Goal: Task Accomplishment & Management: Complete application form

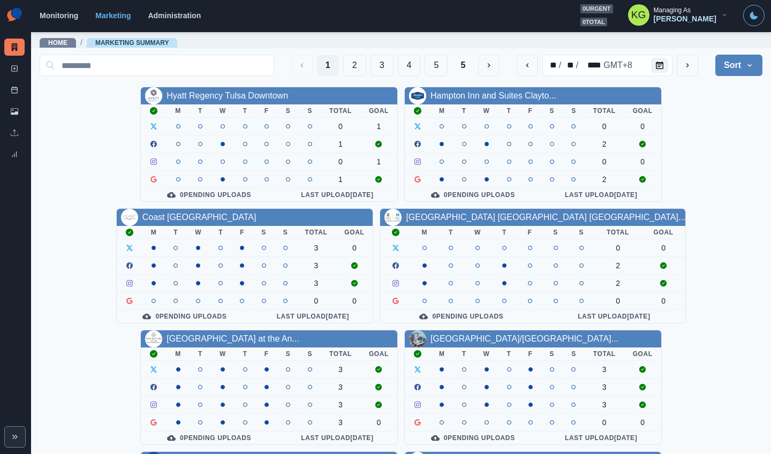
click at [718, 66] on button "Sort" at bounding box center [738, 65] width 47 height 21
click at [692, 93] on span "Client Name" at bounding box center [708, 94] width 93 height 13
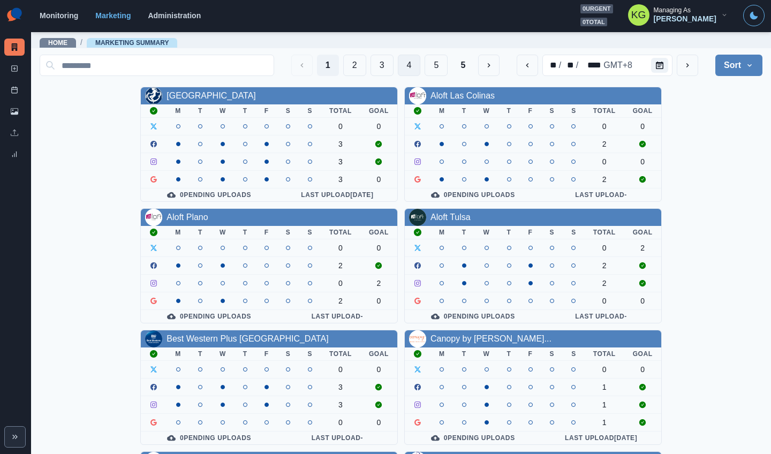
click at [398, 68] on button "4" at bounding box center [409, 65] width 23 height 21
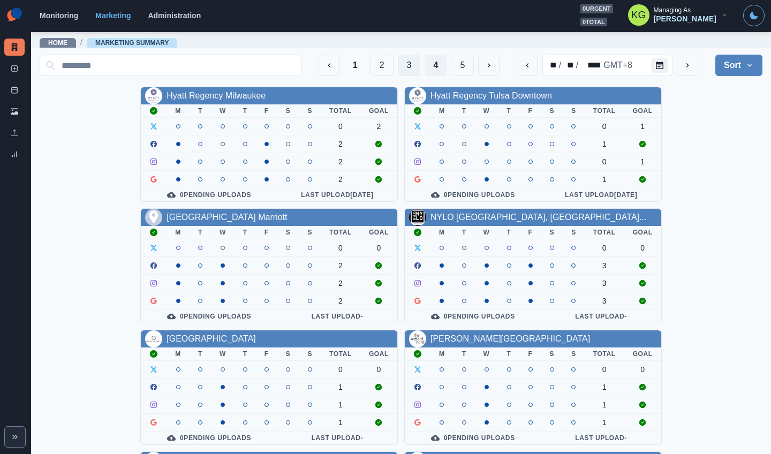
click at [398, 72] on button "3" at bounding box center [409, 65] width 23 height 21
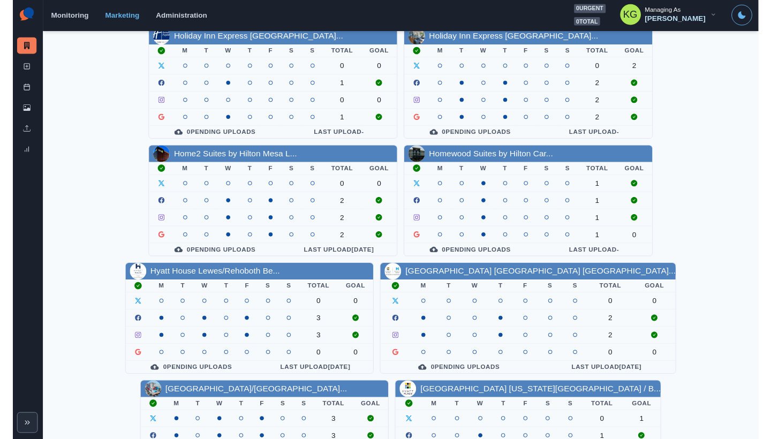
scroll to position [276, 0]
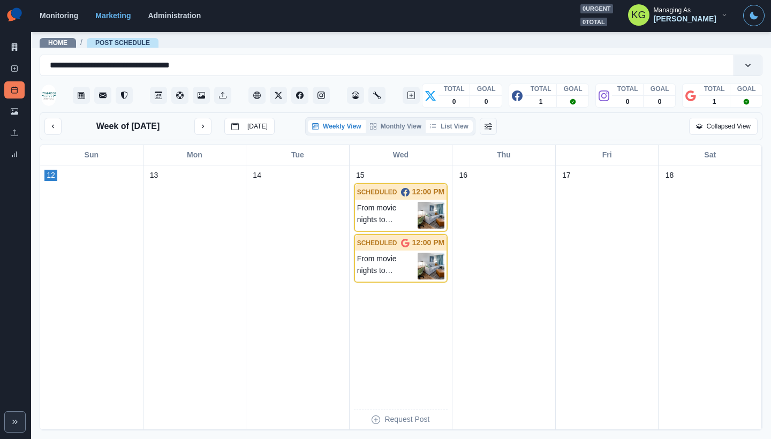
click at [453, 124] on button "List View" at bounding box center [448, 126] width 47 height 13
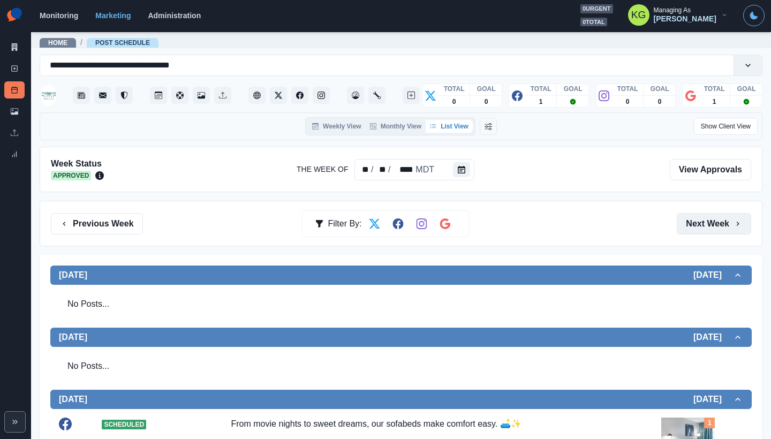
click at [697, 223] on button "Next Week" at bounding box center [713, 223] width 74 height 21
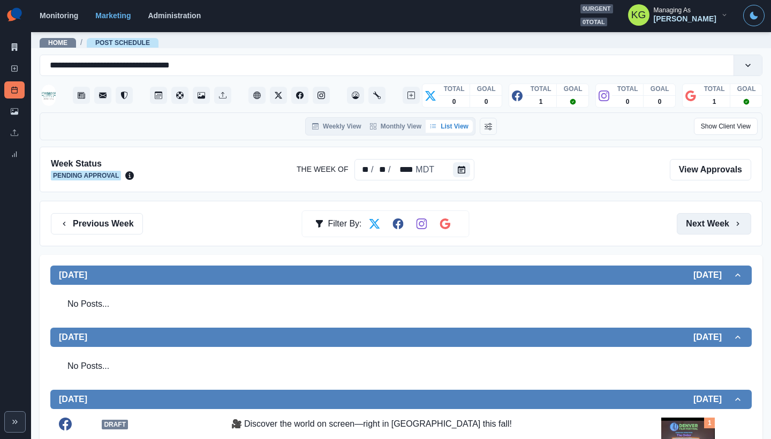
click at [697, 223] on button "Next Week" at bounding box center [713, 223] width 74 height 21
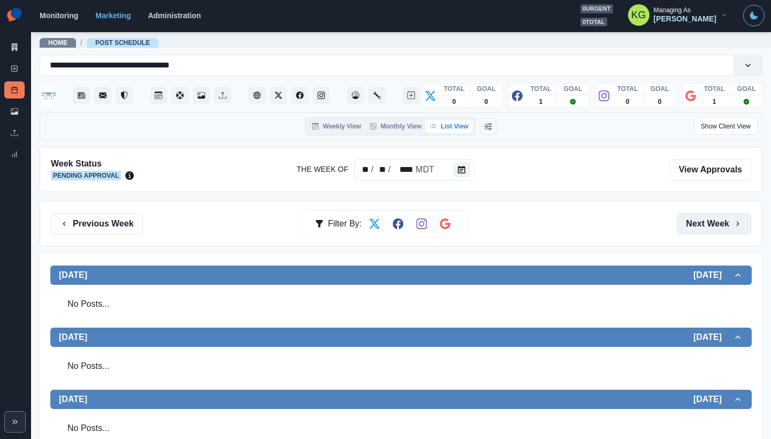
click at [697, 223] on button "Next Week" at bounding box center [713, 223] width 74 height 21
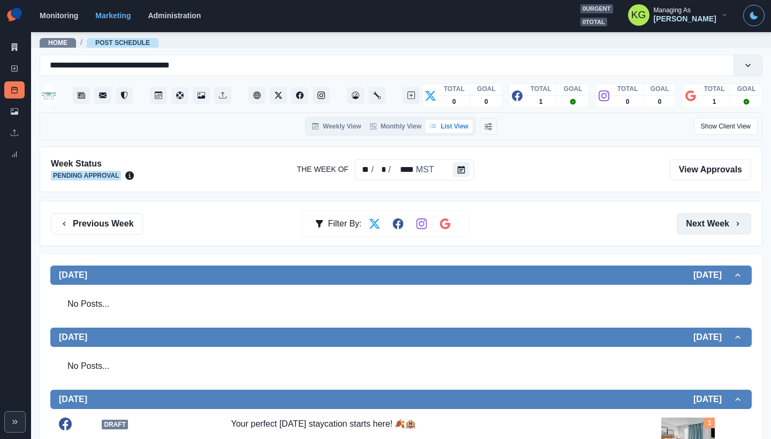
click at [697, 223] on button "Next Week" at bounding box center [713, 223] width 74 height 21
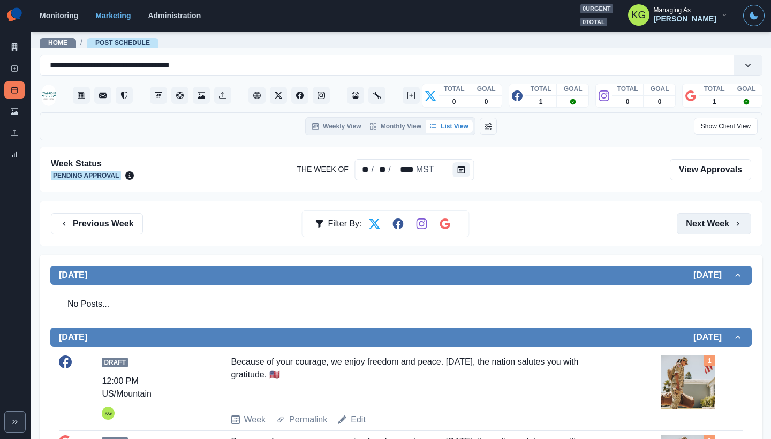
click at [697, 223] on button "Next Week" at bounding box center [713, 223] width 74 height 21
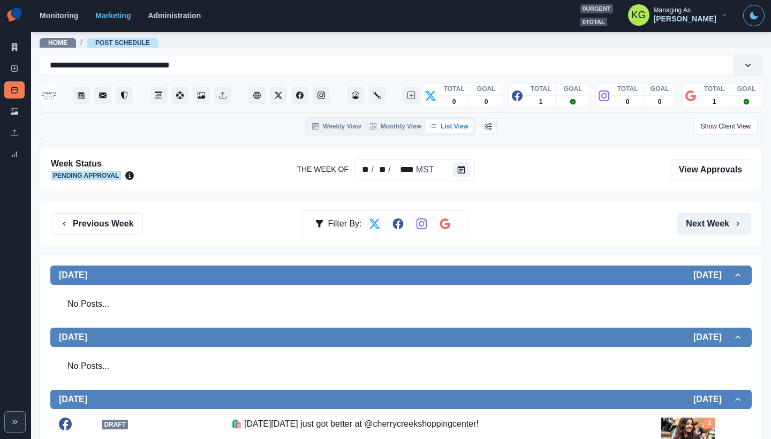
click at [697, 223] on button "Next Week" at bounding box center [713, 223] width 74 height 21
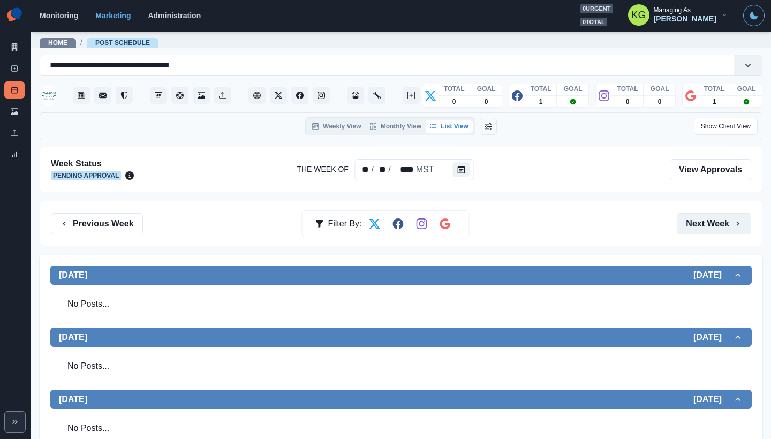
click at [697, 223] on button "Next Week" at bounding box center [713, 223] width 74 height 21
click at [102, 226] on button "Previous Week" at bounding box center [97, 223] width 92 height 21
click at [708, 222] on button "Next Week" at bounding box center [713, 223] width 74 height 21
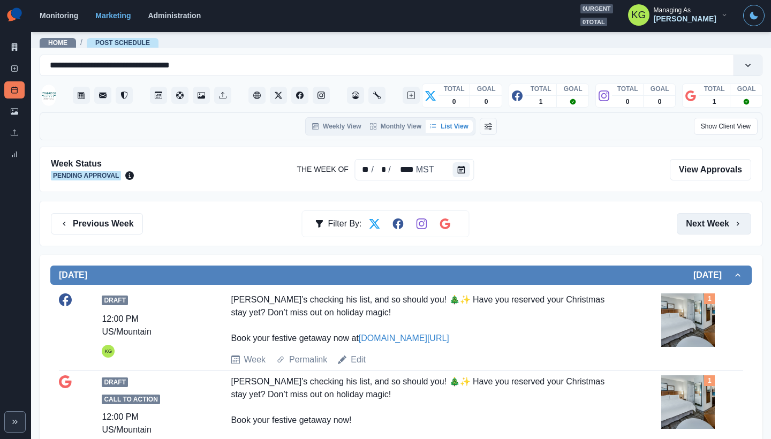
click at [708, 222] on button "Next Week" at bounding box center [713, 223] width 74 height 21
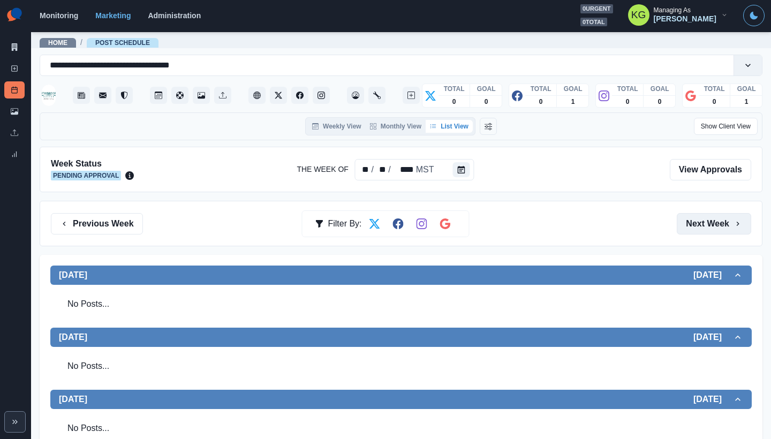
click at [708, 222] on button "Next Week" at bounding box center [713, 223] width 74 height 21
click at [463, 165] on button "Calendar" at bounding box center [461, 169] width 17 height 15
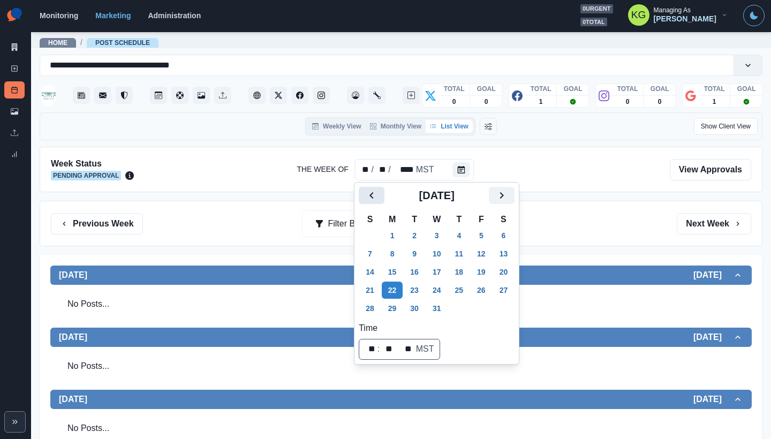
click at [369, 196] on icon "Previous" at bounding box center [371, 195] width 13 height 13
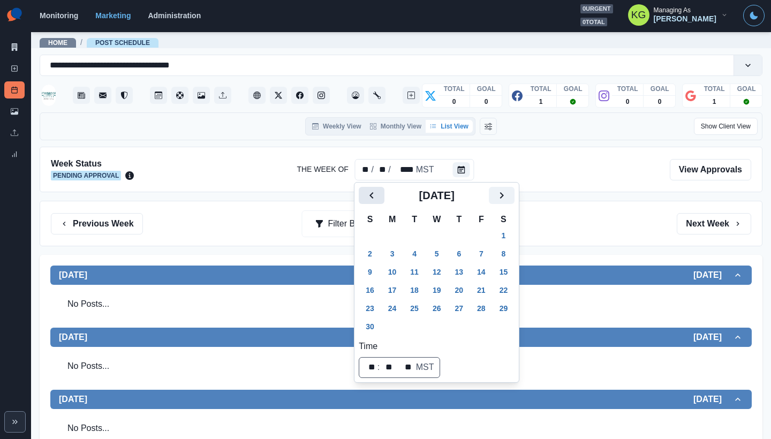
click at [369, 196] on icon "Previous" at bounding box center [371, 195] width 13 height 13
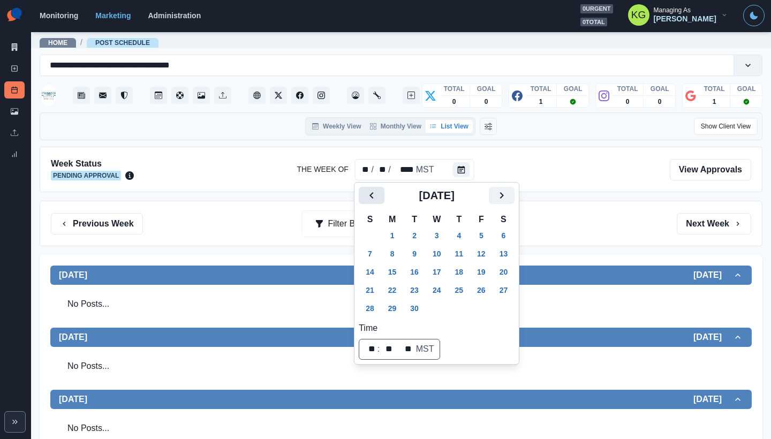
click at [369, 196] on icon "Previous" at bounding box center [371, 195] width 13 height 13
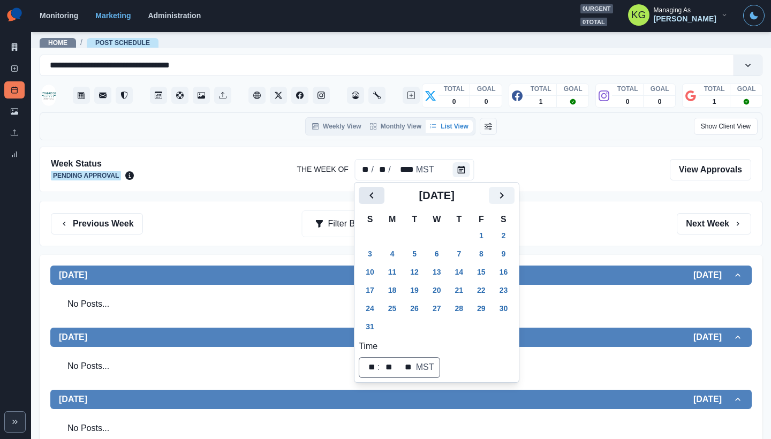
click at [369, 196] on icon "Previous" at bounding box center [371, 195] width 13 height 13
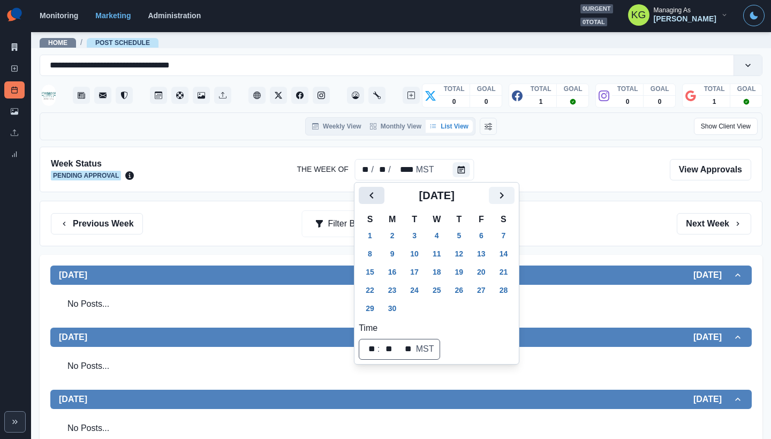
click at [369, 196] on icon "Previous" at bounding box center [371, 195] width 13 height 13
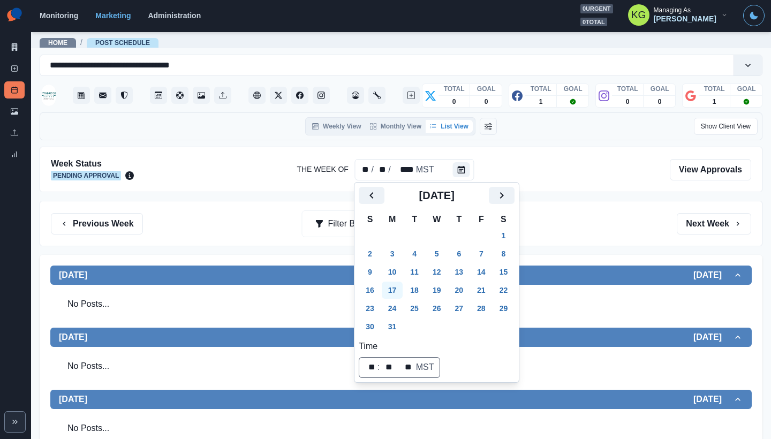
click at [392, 284] on button "17" at bounding box center [392, 289] width 21 height 17
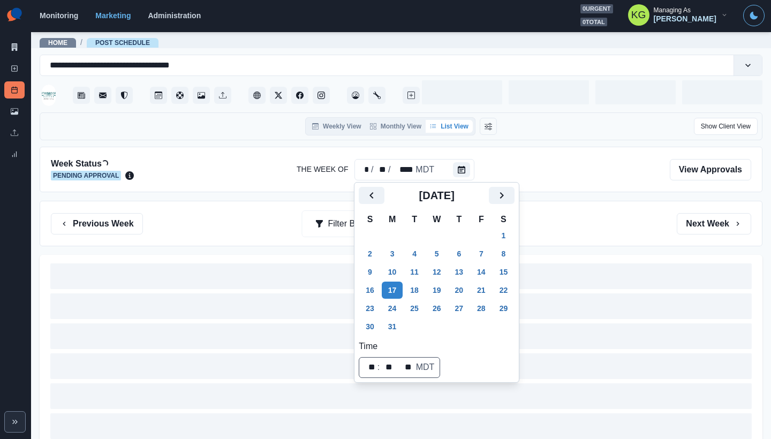
click at [588, 227] on div "Previous Week Filter By: Next Week" at bounding box center [401, 223] width 700 height 21
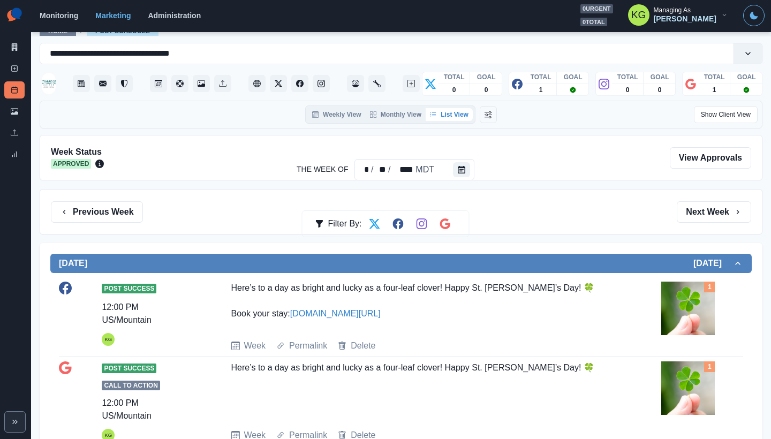
scroll to position [139, 0]
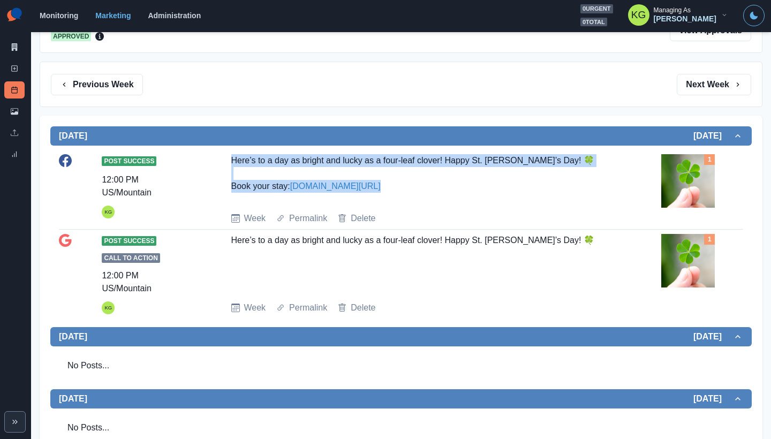
drag, startPoint x: 222, startPoint y: 156, endPoint x: 403, endPoint y: 178, distance: 183.2
click at [403, 178] on div "Post Success 12:00 PM US/Mountain KG Here’s to a day as bright and lucky as a f…" at bounding box center [401, 189] width 684 height 71
copy div "Here’s to a day as bright and lucky as a four-leaf clover! Happy St. Patrick’s …"
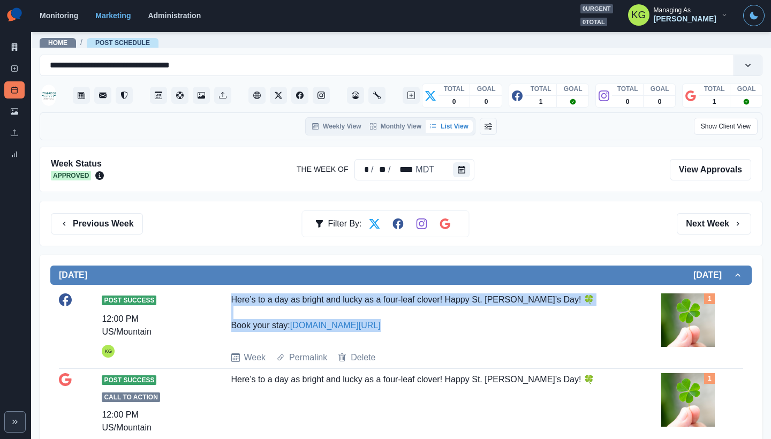
drag, startPoint x: 462, startPoint y: 167, endPoint x: 469, endPoint y: 170, distance: 7.8
click at [462, 167] on icon "Calendar" at bounding box center [460, 169] width 7 height 7
click at [466, 174] on button "Calendar" at bounding box center [461, 169] width 17 height 15
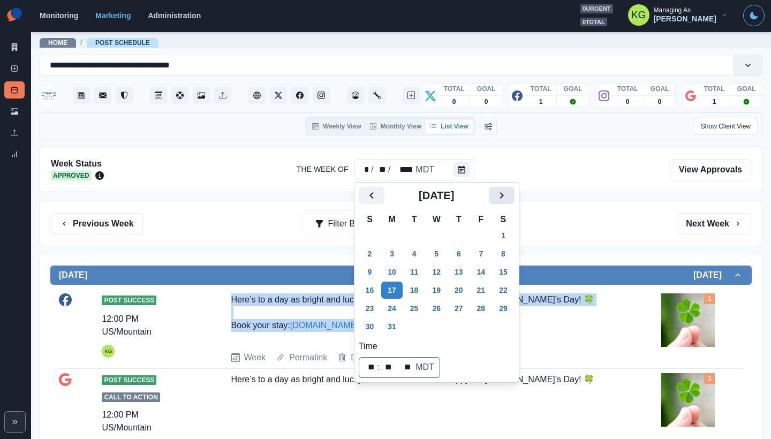
click at [503, 193] on icon "Next" at bounding box center [501, 195] width 4 height 6
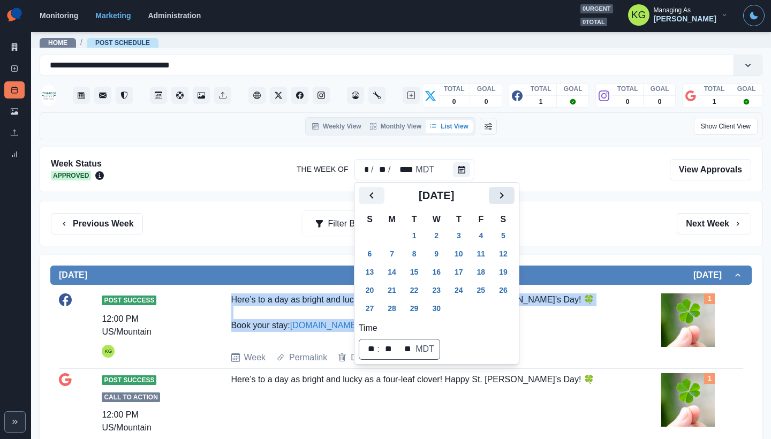
click at [503, 193] on icon "Next" at bounding box center [501, 195] width 4 height 6
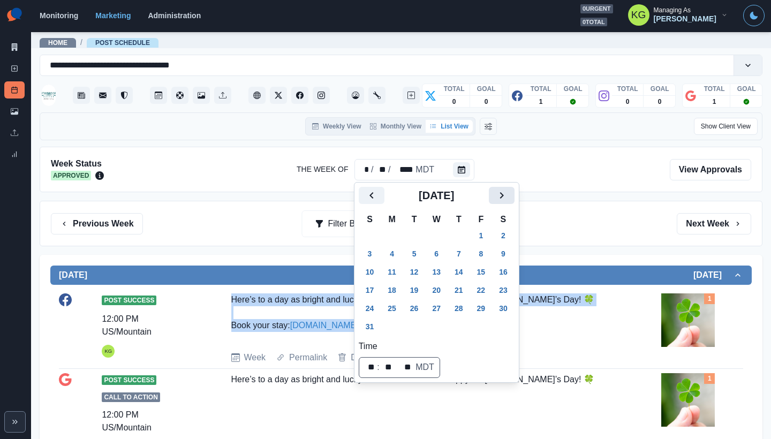
click at [503, 193] on icon "Next" at bounding box center [501, 195] width 4 height 6
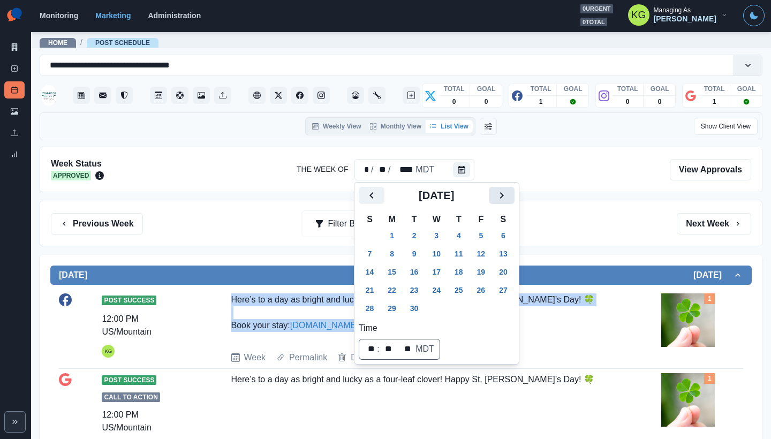
click at [503, 193] on icon "Next" at bounding box center [501, 195] width 4 height 6
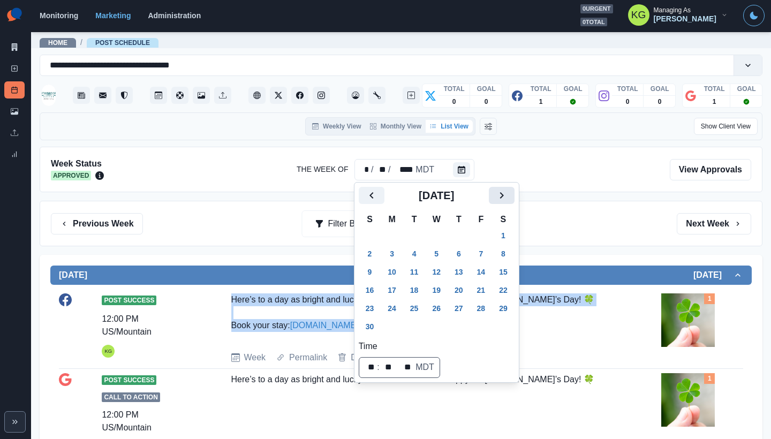
click at [503, 193] on icon "Next" at bounding box center [501, 195] width 4 height 6
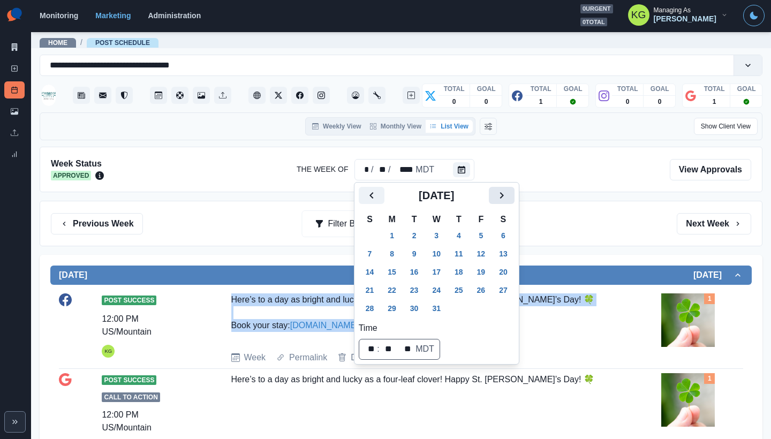
click at [503, 193] on icon "Next" at bounding box center [501, 195] width 4 height 6
click at [508, 193] on icon "Next" at bounding box center [501, 195] width 13 height 13
click at [411, 270] on button "17" at bounding box center [413, 271] width 21 height 17
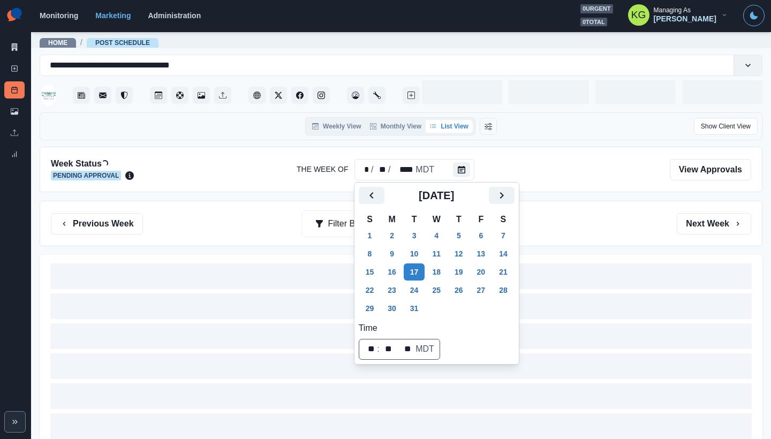
click at [562, 230] on div "Previous Week Filter By: Next Week" at bounding box center [401, 223] width 700 height 21
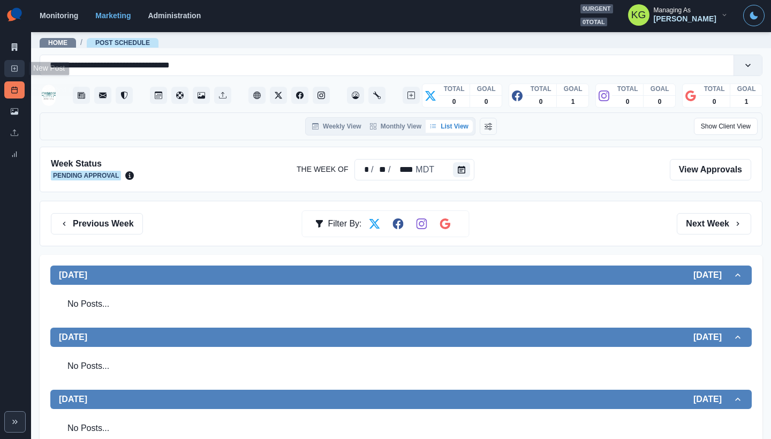
click at [11, 71] on icon at bounding box center [14, 68] width 7 height 7
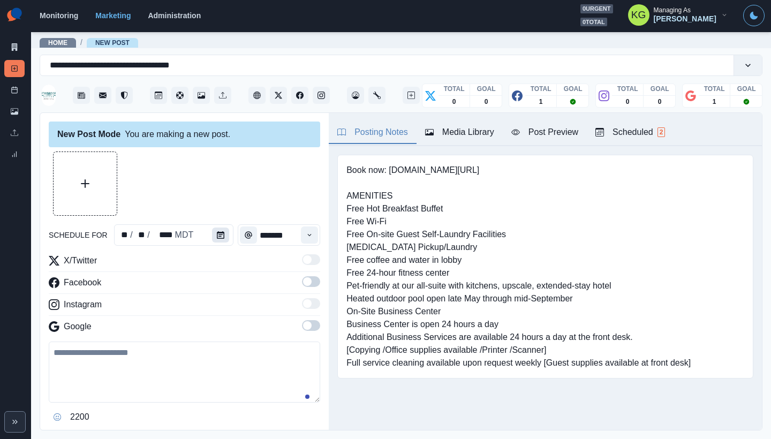
click at [222, 239] on button "Calendar" at bounding box center [220, 234] width 17 height 15
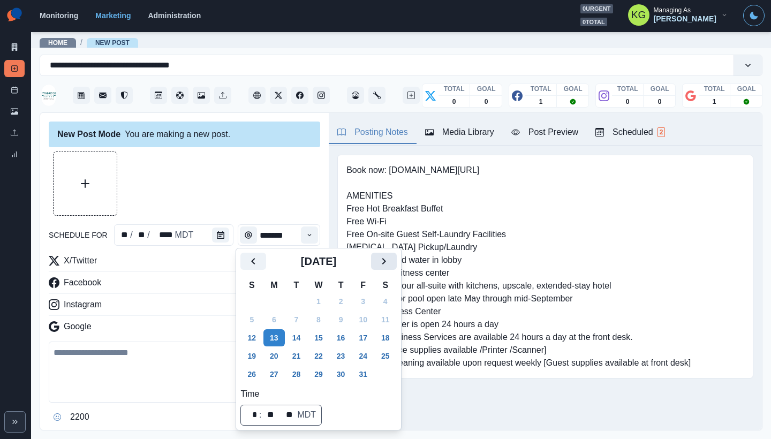
click at [385, 263] on icon "Next" at bounding box center [384, 261] width 4 height 6
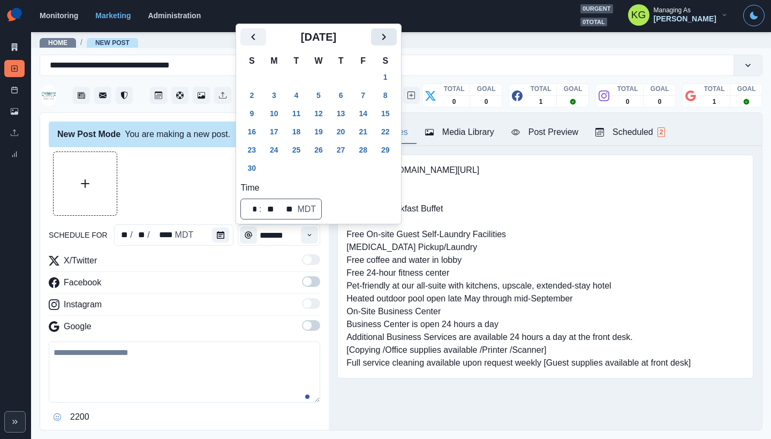
click at [390, 43] on icon "Next" at bounding box center [383, 36] width 13 height 13
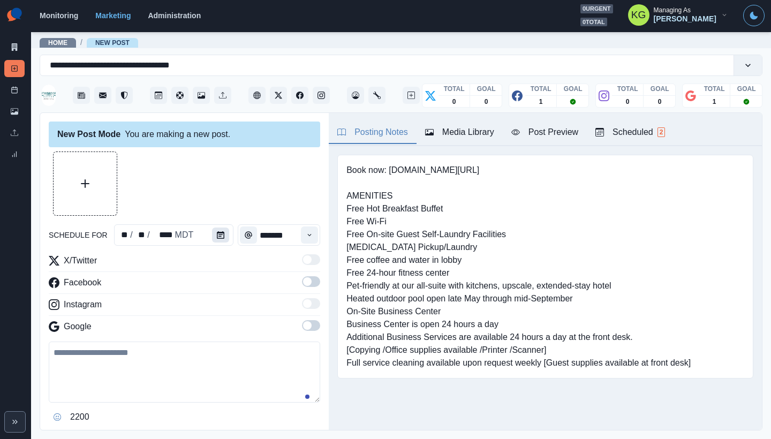
click at [221, 235] on button "Calendar" at bounding box center [220, 234] width 17 height 15
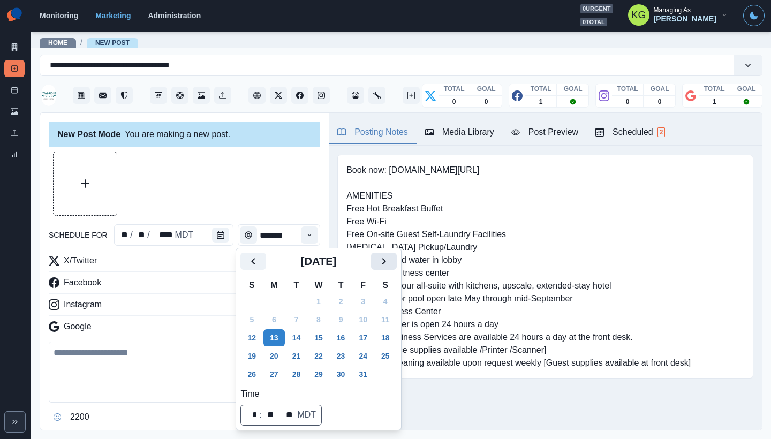
click at [390, 255] on icon "Next" at bounding box center [383, 261] width 13 height 13
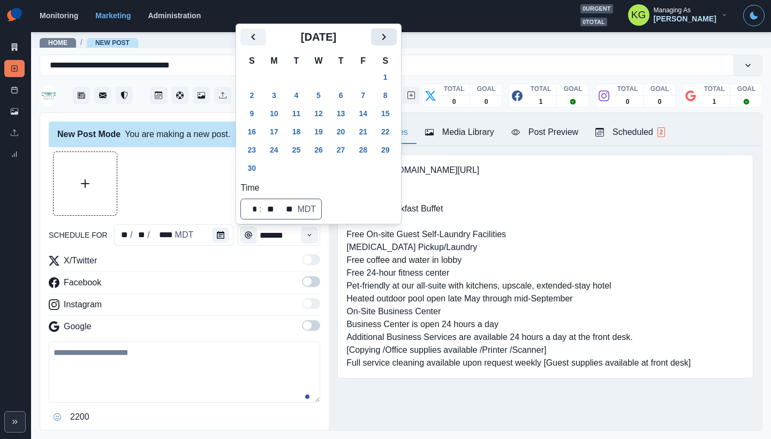
click at [390, 40] on icon "Next" at bounding box center [383, 36] width 13 height 13
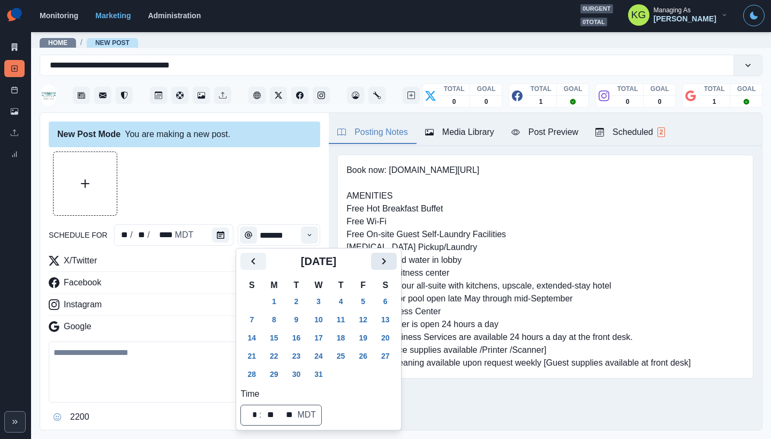
click at [390, 256] on icon "Next" at bounding box center [383, 261] width 13 height 13
click at [385, 261] on icon "Next" at bounding box center [384, 261] width 4 height 6
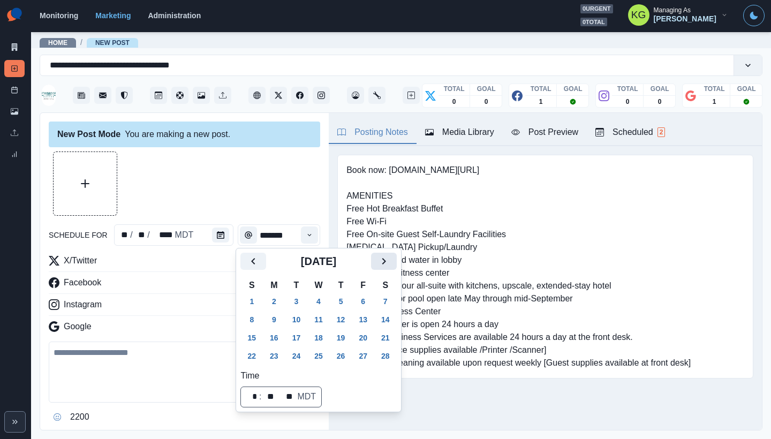
click at [390, 261] on icon "Next" at bounding box center [383, 261] width 13 height 13
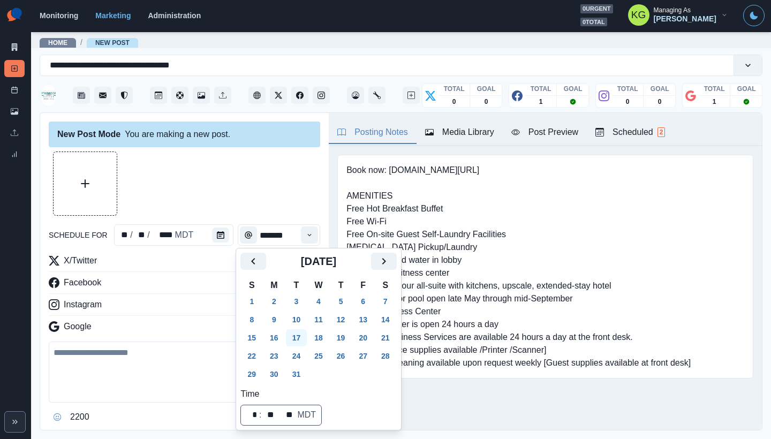
click at [301, 341] on button "17" at bounding box center [296, 337] width 21 height 17
click at [227, 146] on div "New Post Mode You are making a new post." at bounding box center [184, 134] width 271 height 26
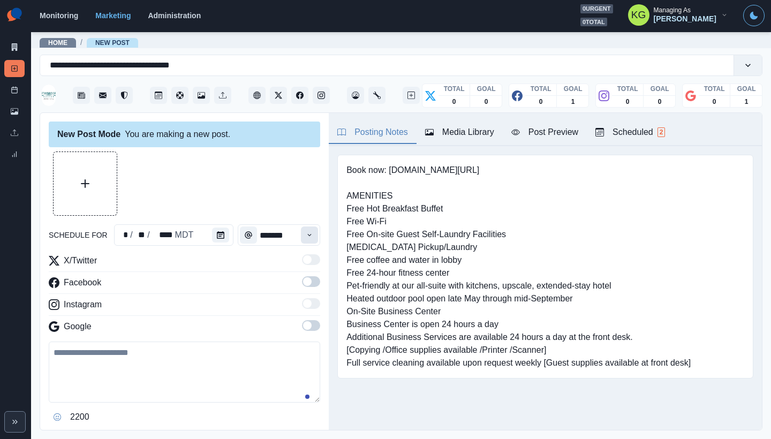
click at [306, 236] on icon "Time" at bounding box center [309, 234] width 7 height 7
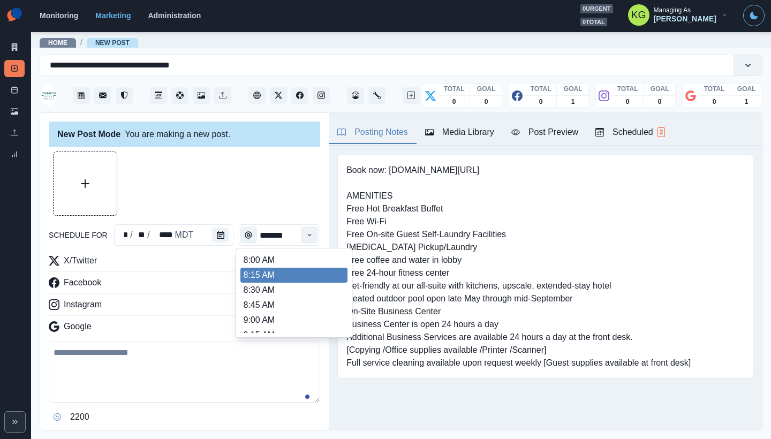
scroll to position [219, 0]
click at [284, 282] on li "12:00 PM" at bounding box center [293, 280] width 107 height 15
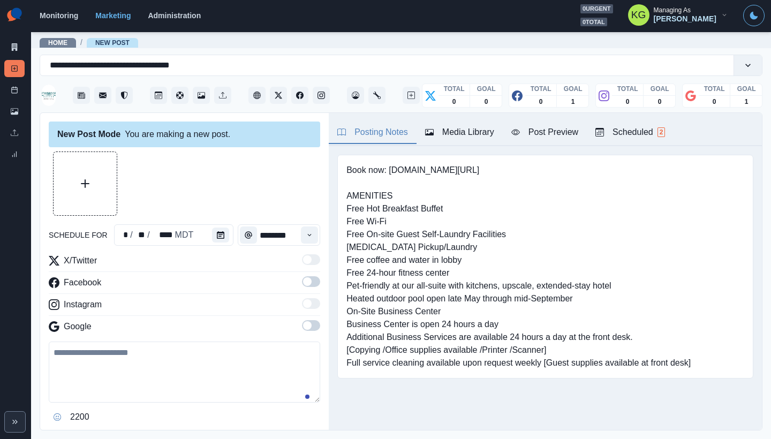
type input "********"
click at [310, 285] on span at bounding box center [311, 281] width 18 height 11
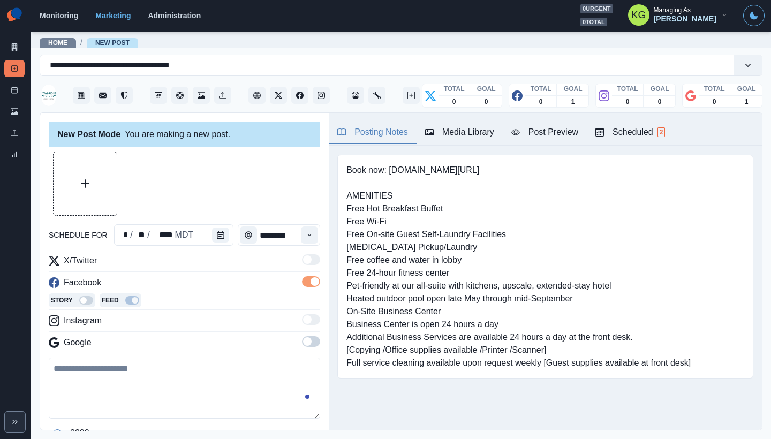
click at [309, 341] on span at bounding box center [311, 341] width 18 height 11
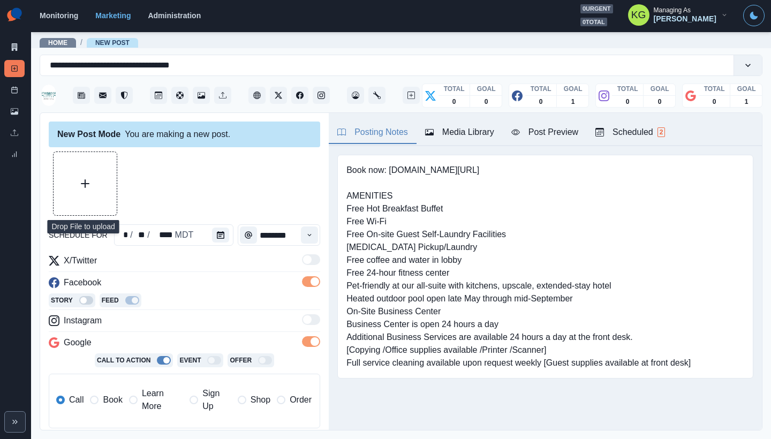
click at [105, 176] on button "Upload Media" at bounding box center [85, 183] width 63 height 63
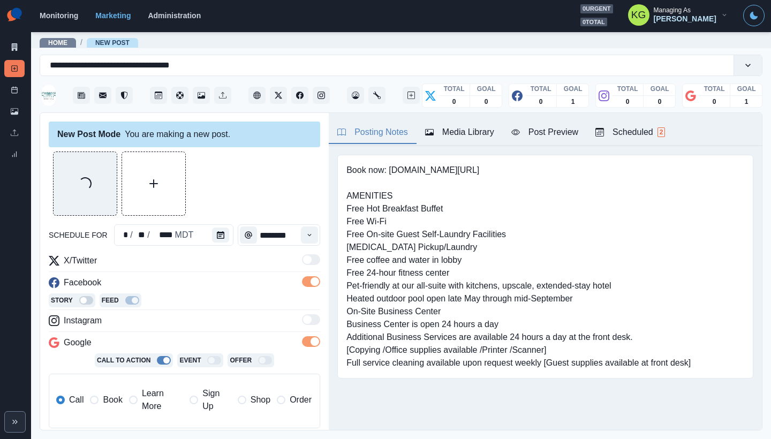
scroll to position [197, 0]
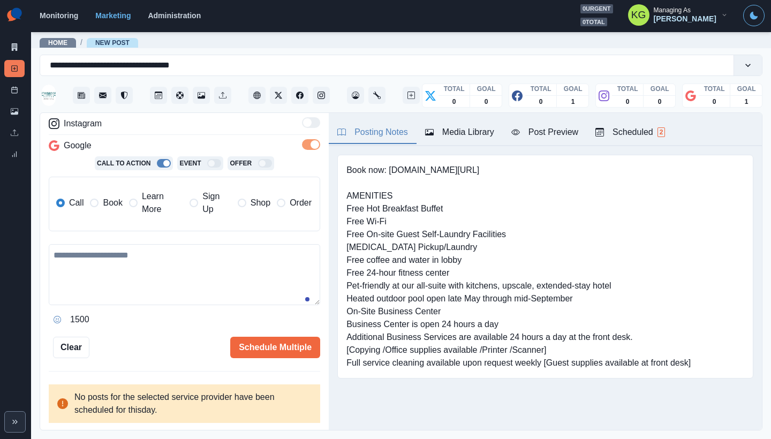
click at [94, 193] on label "Book" at bounding box center [106, 203] width 32 height 26
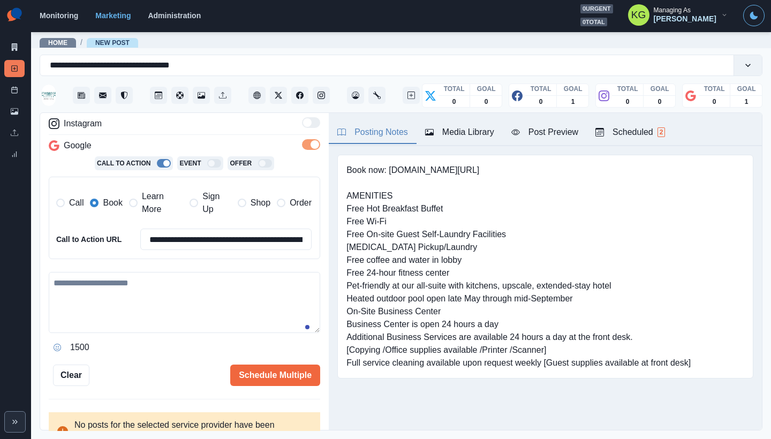
click at [145, 324] on textarea at bounding box center [184, 302] width 271 height 61
paste textarea "**********"
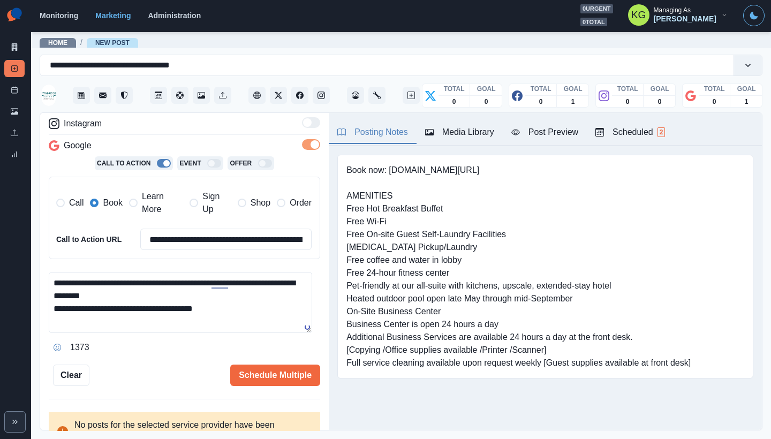
click at [163, 296] on textarea "**********" at bounding box center [180, 302] width 263 height 61
click at [146, 320] on textarea "**********" at bounding box center [180, 302] width 263 height 61
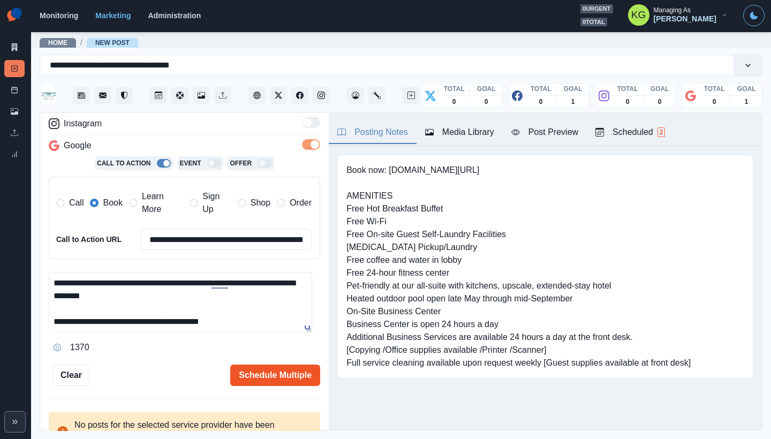
type textarea "**********"
click at [297, 375] on button "Schedule Multiple" at bounding box center [275, 374] width 90 height 21
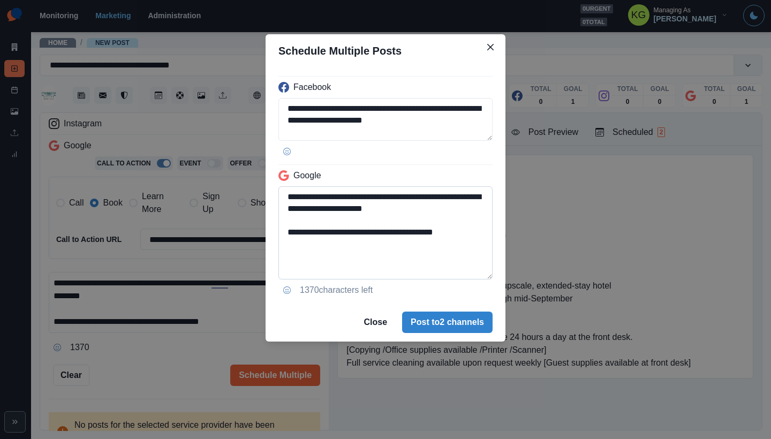
click at [481, 279] on textarea "**********" at bounding box center [385, 232] width 214 height 93
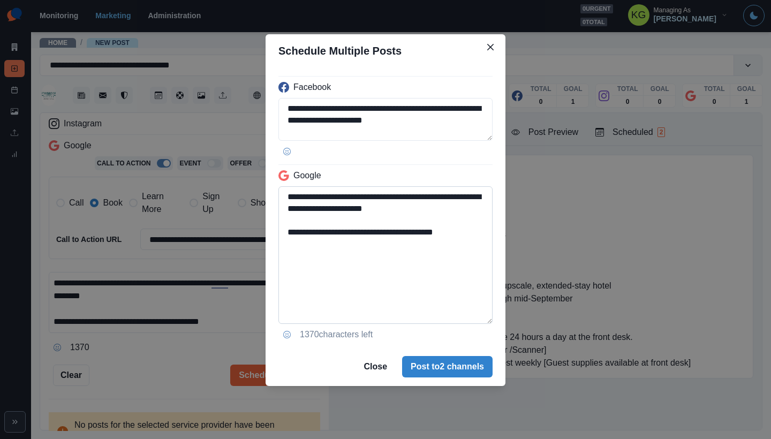
drag, startPoint x: 483, startPoint y: 235, endPoint x: 392, endPoint y: 228, distance: 91.3
click at [392, 228] on textarea "**********" at bounding box center [385, 255] width 214 height 138
click at [291, 231] on textarea "**********" at bounding box center [385, 255] width 214 height 138
click at [391, 207] on textarea "**********" at bounding box center [385, 255] width 214 height 138
click at [289, 197] on textarea "**********" at bounding box center [385, 255] width 214 height 138
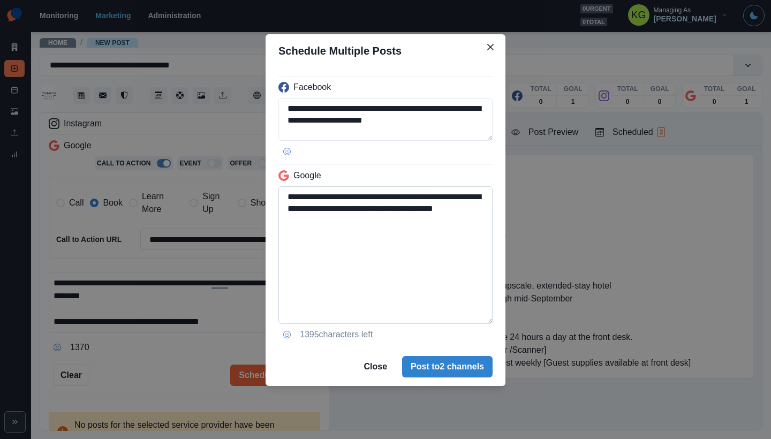
paste textarea "**"
type textarea "**********"
click at [288, 105] on textarea "**********" at bounding box center [385, 119] width 214 height 43
paste textarea "**"
click at [432, 126] on textarea "**********" at bounding box center [385, 119] width 214 height 43
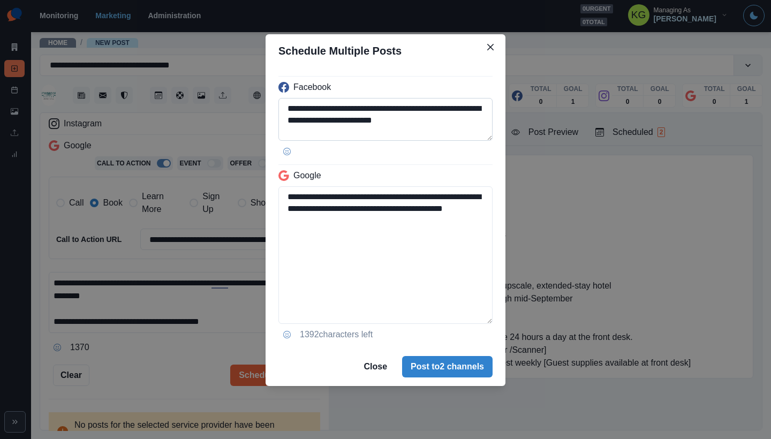
click at [428, 118] on textarea "**********" at bounding box center [385, 119] width 214 height 43
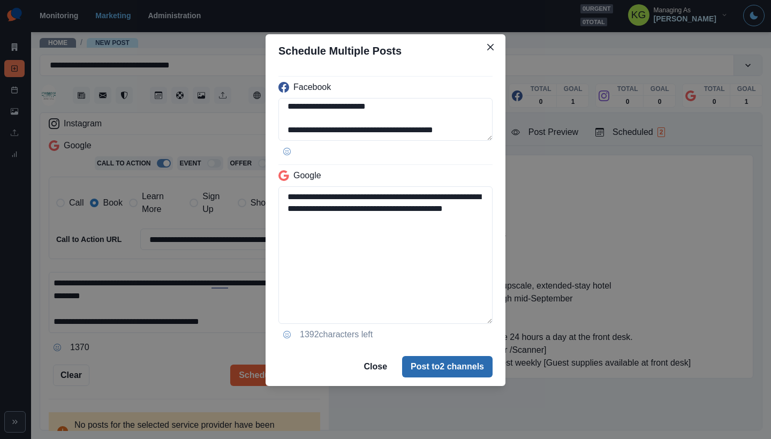
type textarea "**********"
click at [464, 370] on button "Post to 2 channels" at bounding box center [447, 366] width 90 height 21
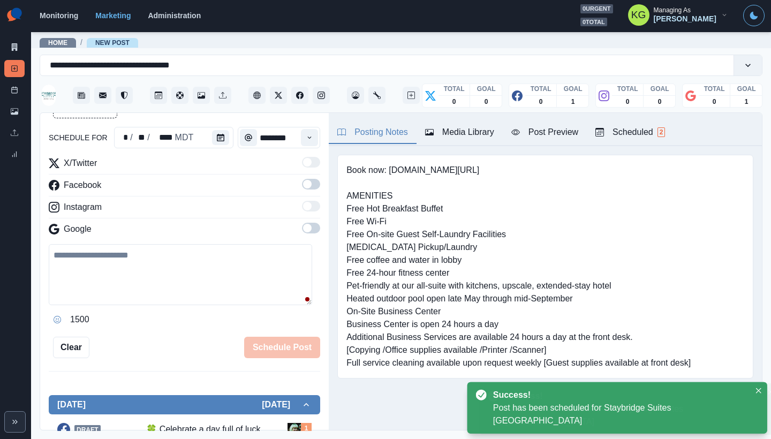
scroll to position [59, 0]
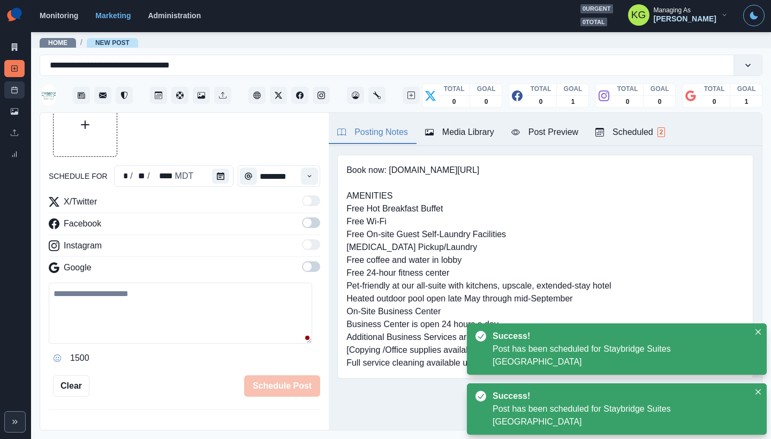
click at [4, 83] on link "Post Schedule" at bounding box center [14, 89] width 20 height 17
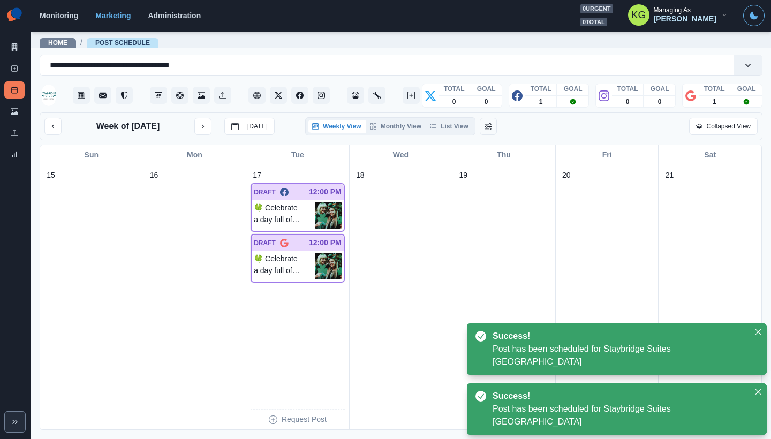
click at [481, 151] on div "Thu" at bounding box center [503, 155] width 103 height 20
click at [467, 130] on button "List View" at bounding box center [448, 126] width 47 height 13
